Goal: Check status: Check status

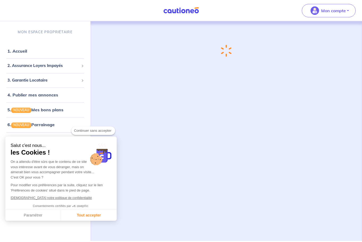
checkbox input "true"
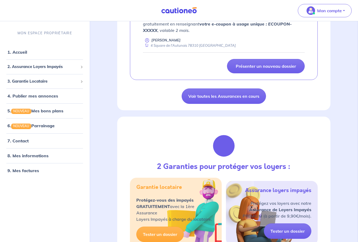
scroll to position [424, 0]
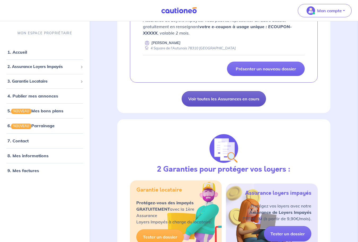
click at [244, 106] on link "Voir toutes les Assurances en cours" at bounding box center [224, 98] width 84 height 15
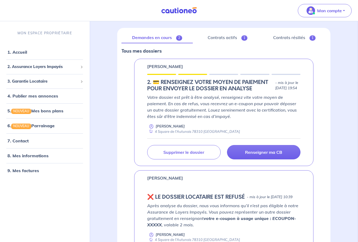
scroll to position [58, 0]
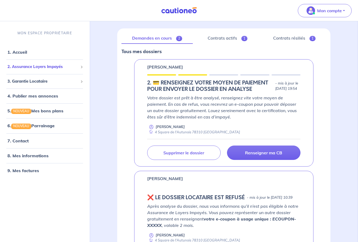
click at [69, 69] on span "2. Assurance Loyers Impayés" at bounding box center [42, 67] width 71 height 6
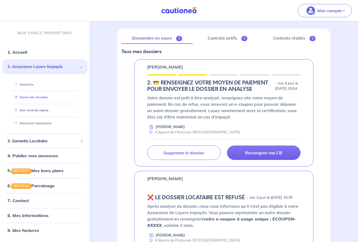
click at [48, 96] on link "Suivre mes dossiers" at bounding box center [29, 98] width 35 height 4
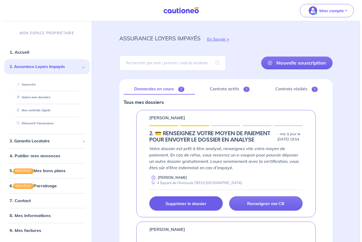
scroll to position [0, 0]
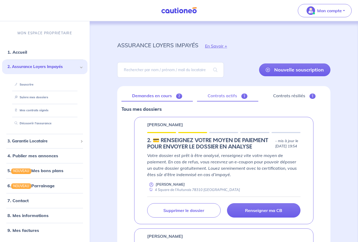
click at [231, 96] on link "Contrats actifs 1" at bounding box center [227, 95] width 61 height 11
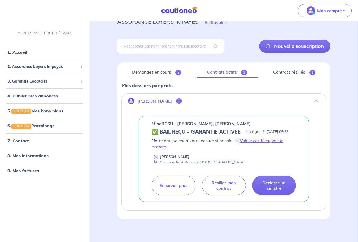
scroll to position [27, 0]
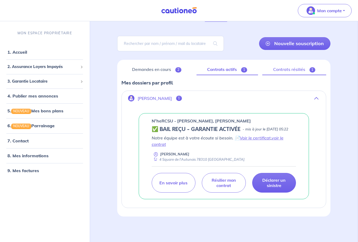
click at [288, 71] on link "Contrats résiliés 1" at bounding box center [294, 69] width 64 height 11
